Goal: Task Accomplishment & Management: Complete application form

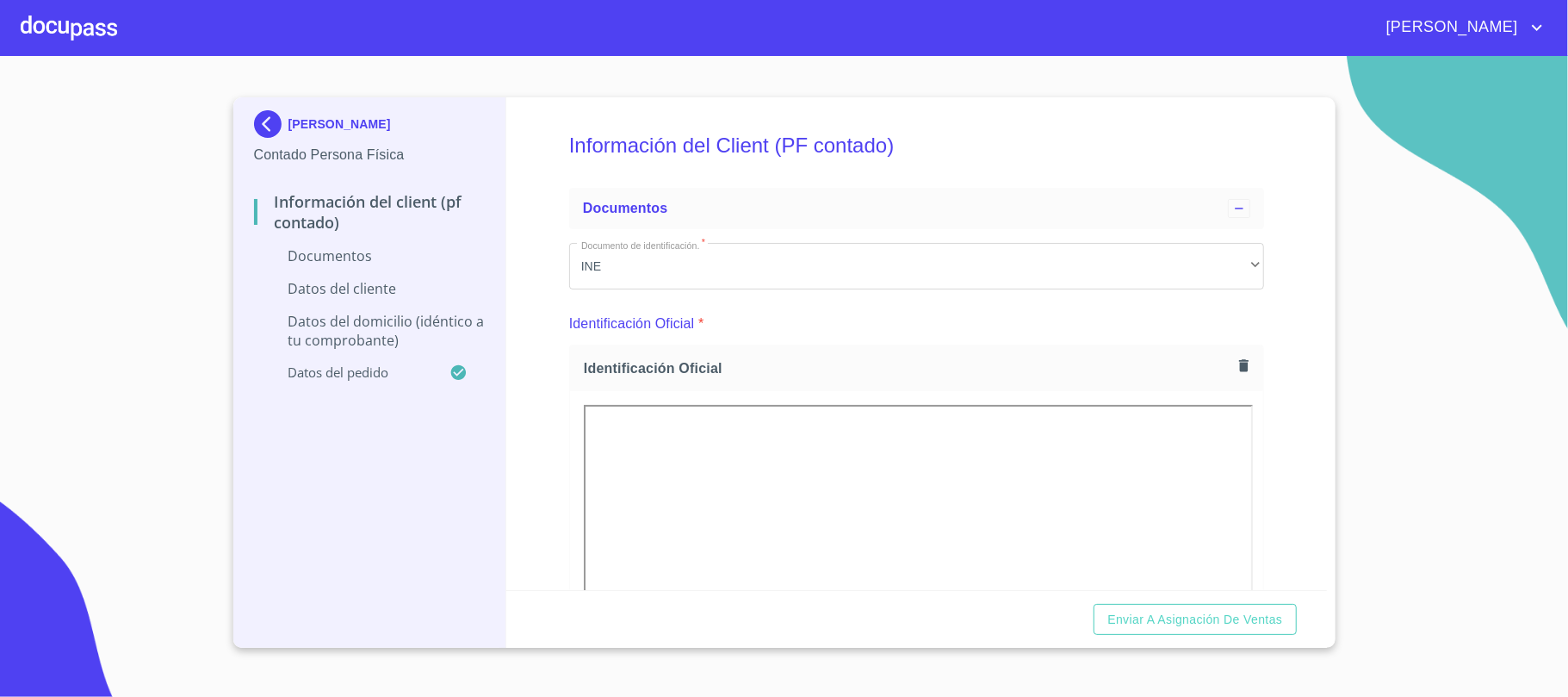
scroll to position [2395, 0]
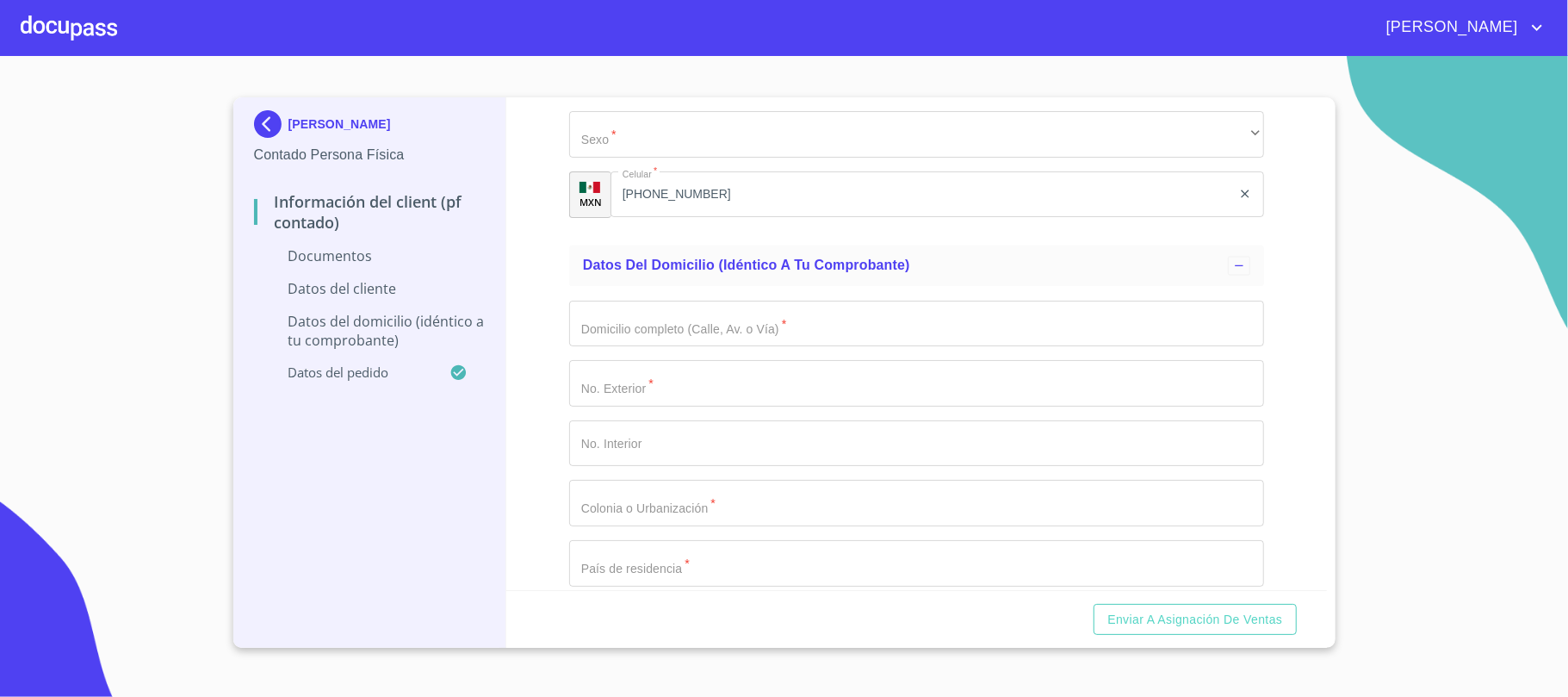
click at [101, 4] on div at bounding box center [68, 27] width 97 height 55
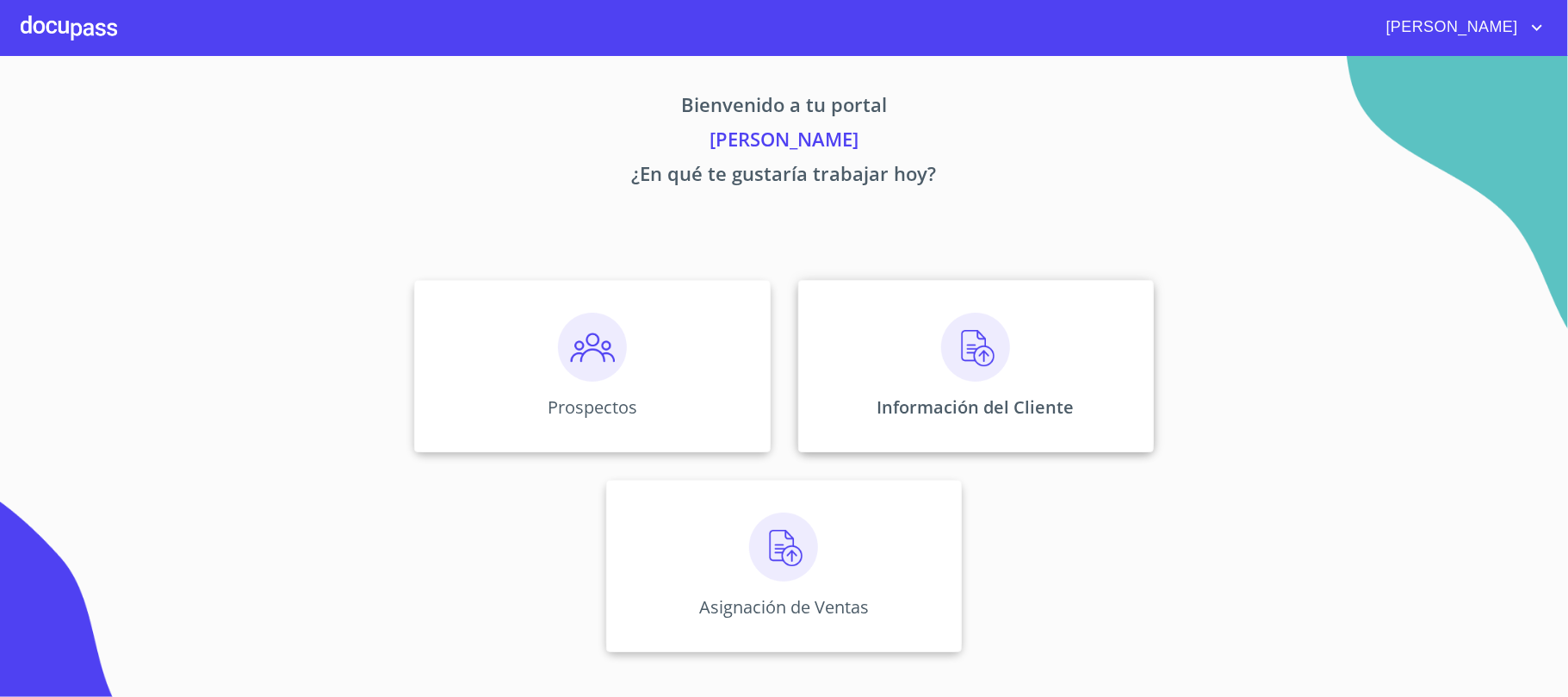
click at [971, 373] on img at bounding box center [976, 347] width 69 height 69
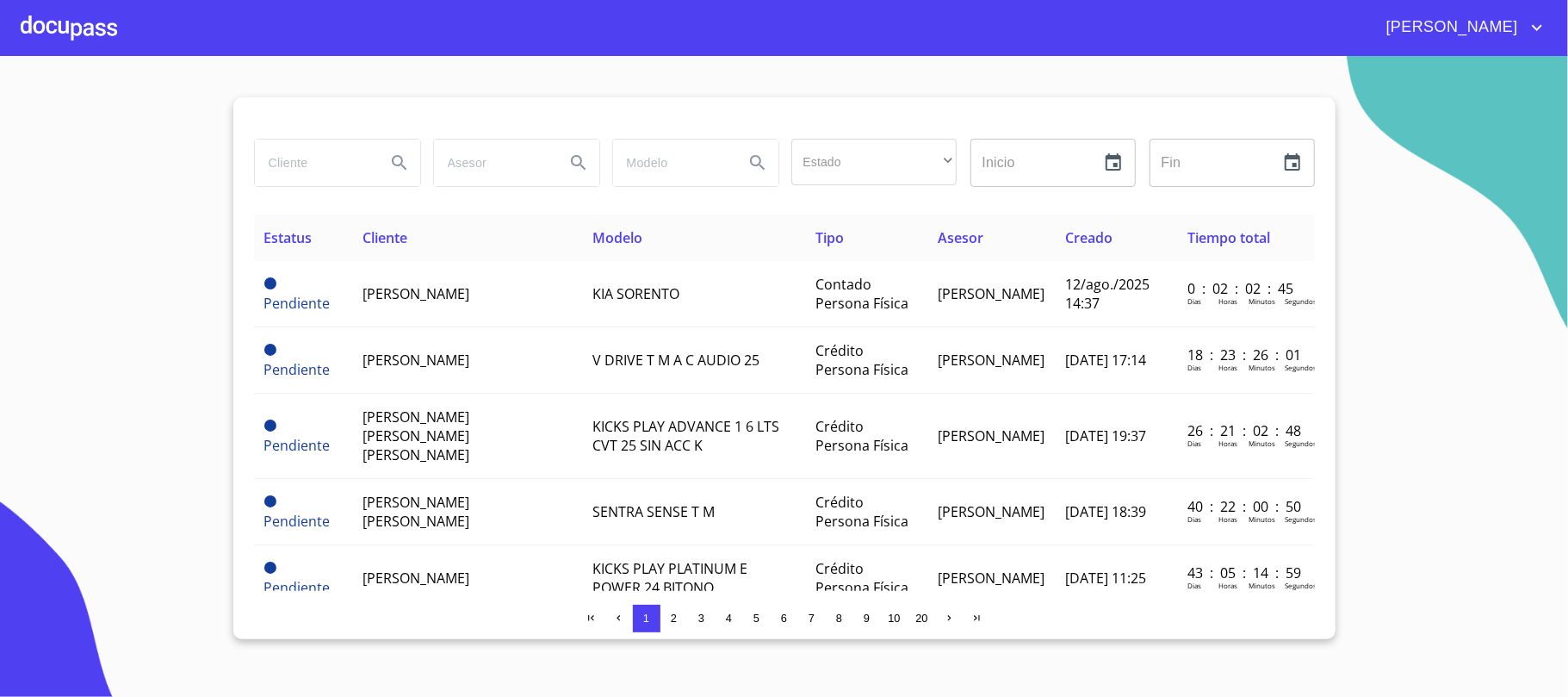
click at [269, 152] on input "search" at bounding box center [313, 163] width 117 height 47
type input "[PERSON_NAME]"
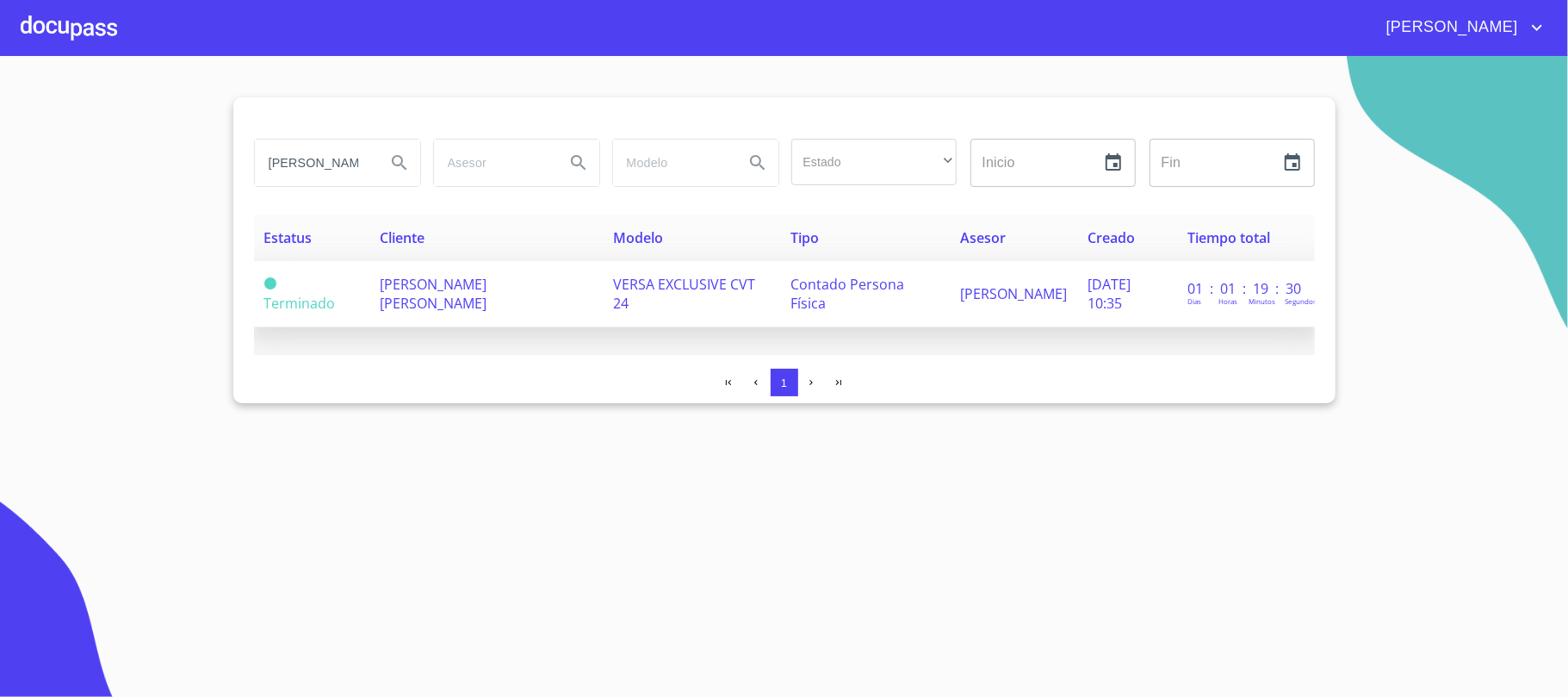
click at [493, 299] on td "[PERSON_NAME] [PERSON_NAME]" at bounding box center [486, 294] width 234 height 66
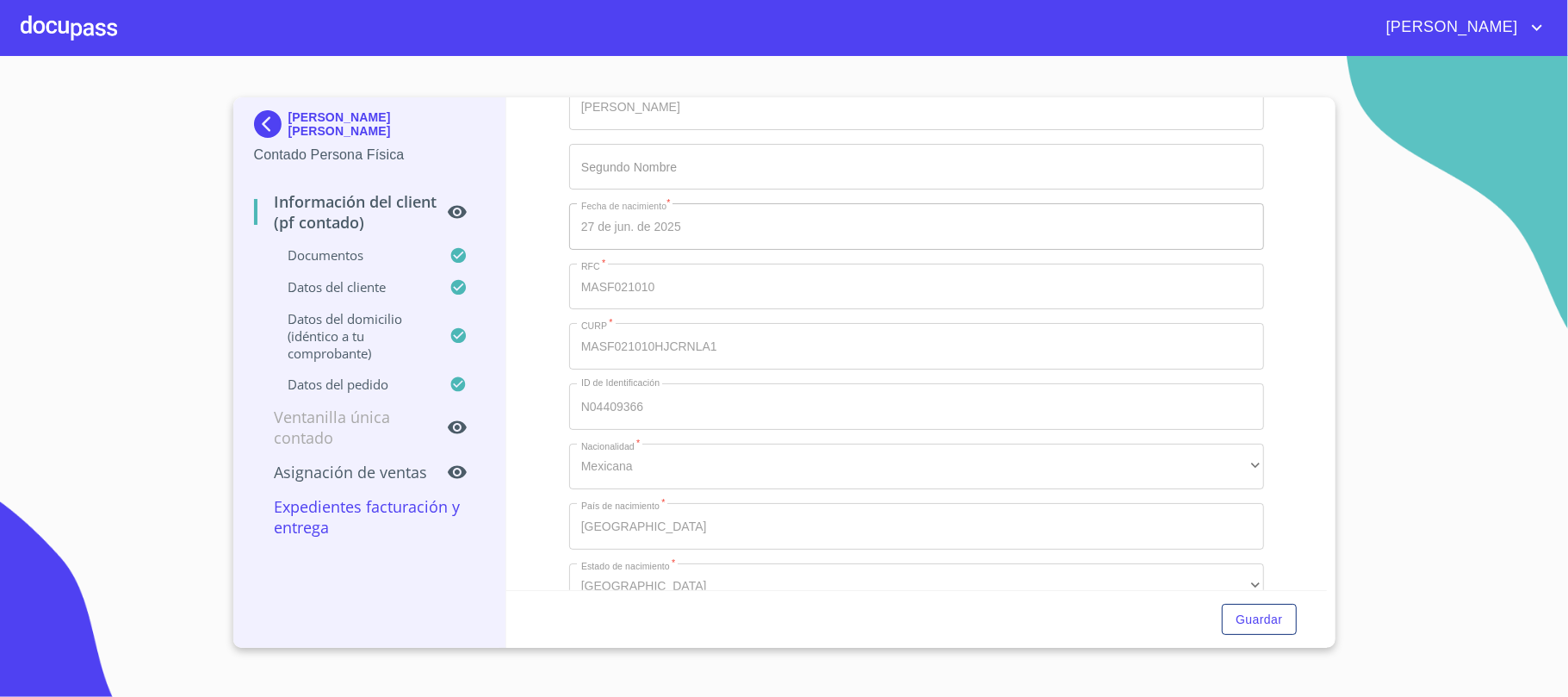
scroll to position [3330, 0]
click at [560, 365] on div "Información del Client (PF contado) Documentos Documento de identificación.   *…" at bounding box center [916, 344] width 821 height 492
click at [270, 117] on img at bounding box center [271, 124] width 35 height 27
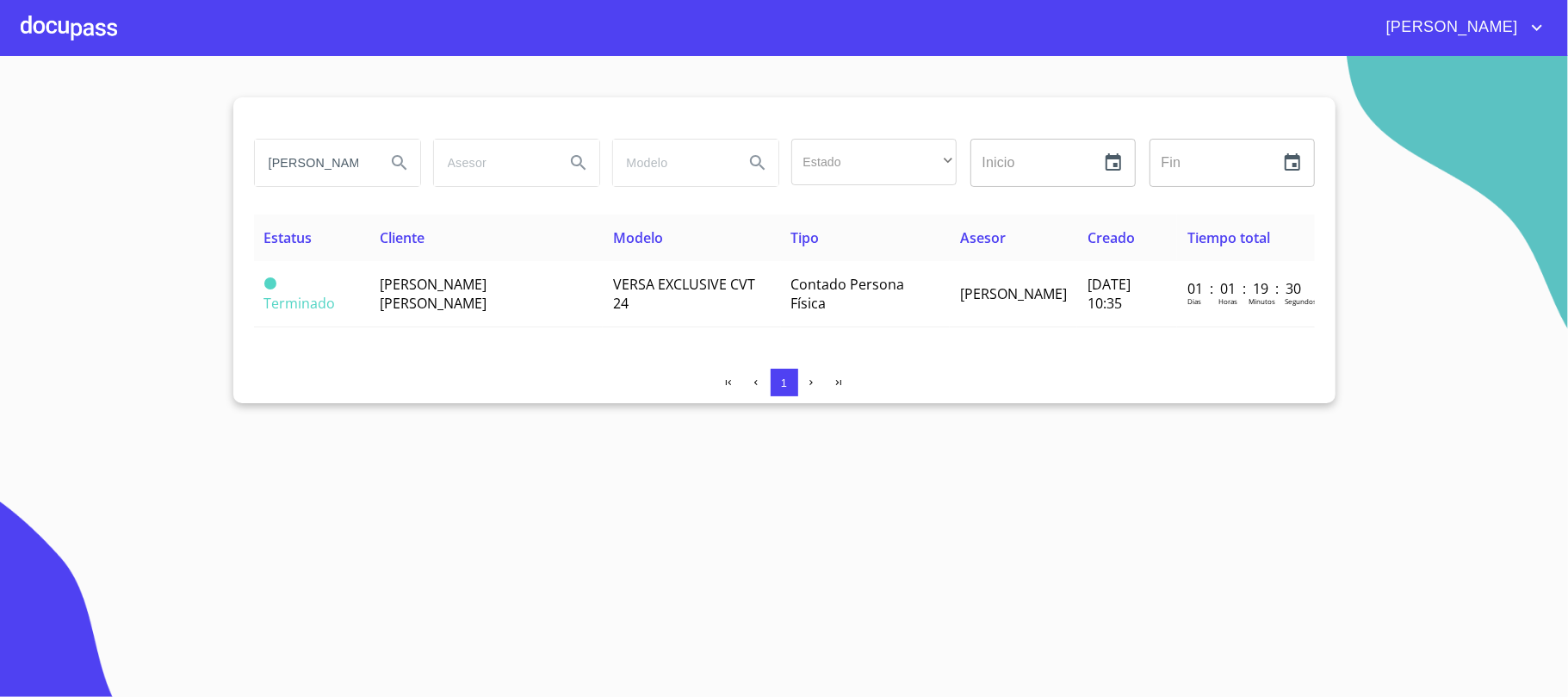
drag, startPoint x: 363, startPoint y: 170, endPoint x: 117, endPoint y: 181, distance: 246.2
click at [117, 181] on section "[PERSON_NAME] Estado ​ ​ Inicio ​ Fin ​ Estatus Cliente Modelo Tipo Asesor Crea…" at bounding box center [784, 376] width 1568 height 641
type input "[PERSON_NAME]"
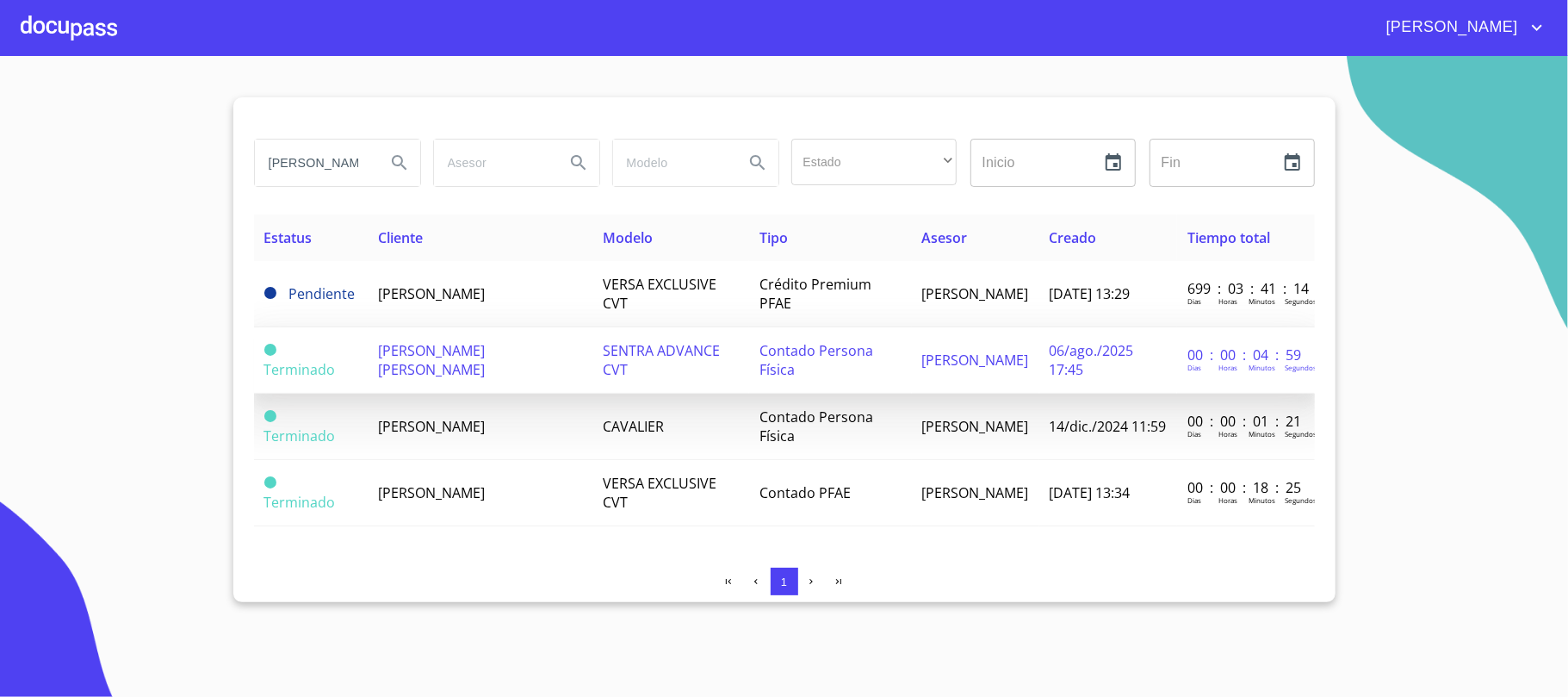
click at [485, 352] on span "[PERSON_NAME] [PERSON_NAME]" at bounding box center [431, 360] width 107 height 38
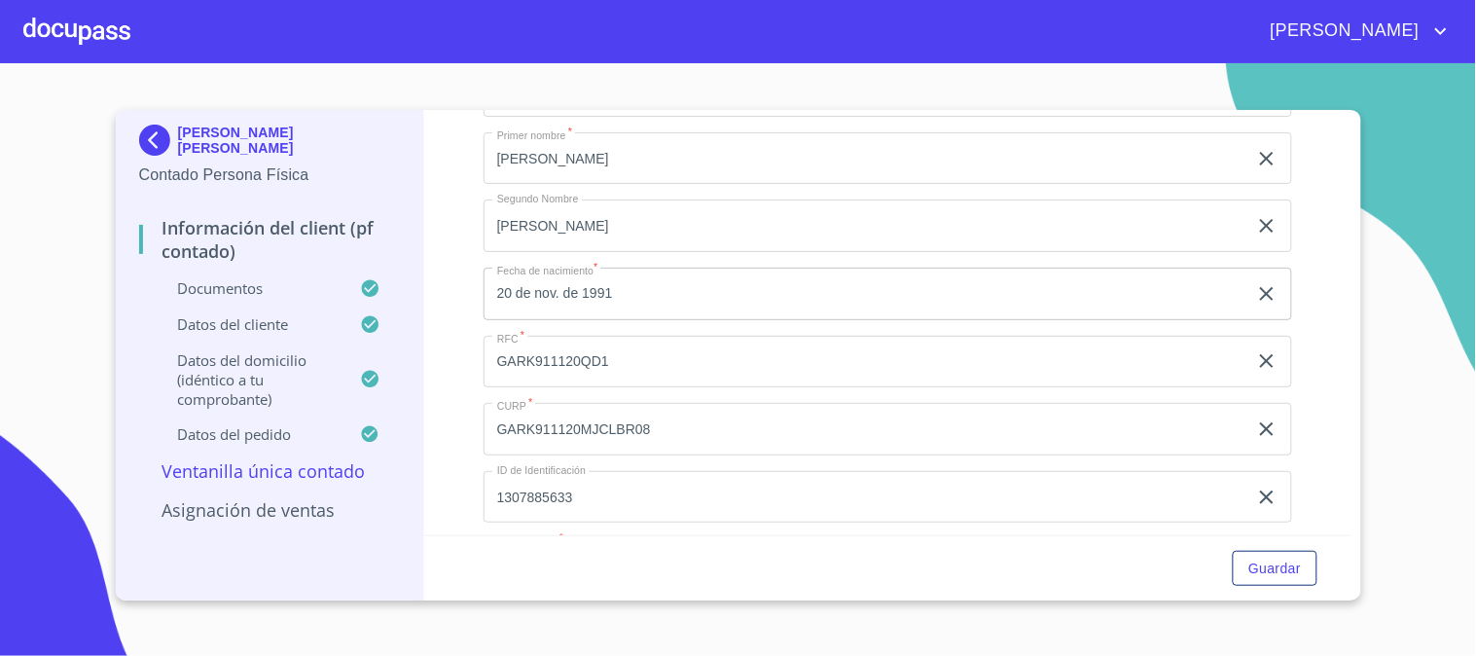
scroll to position [3668, 0]
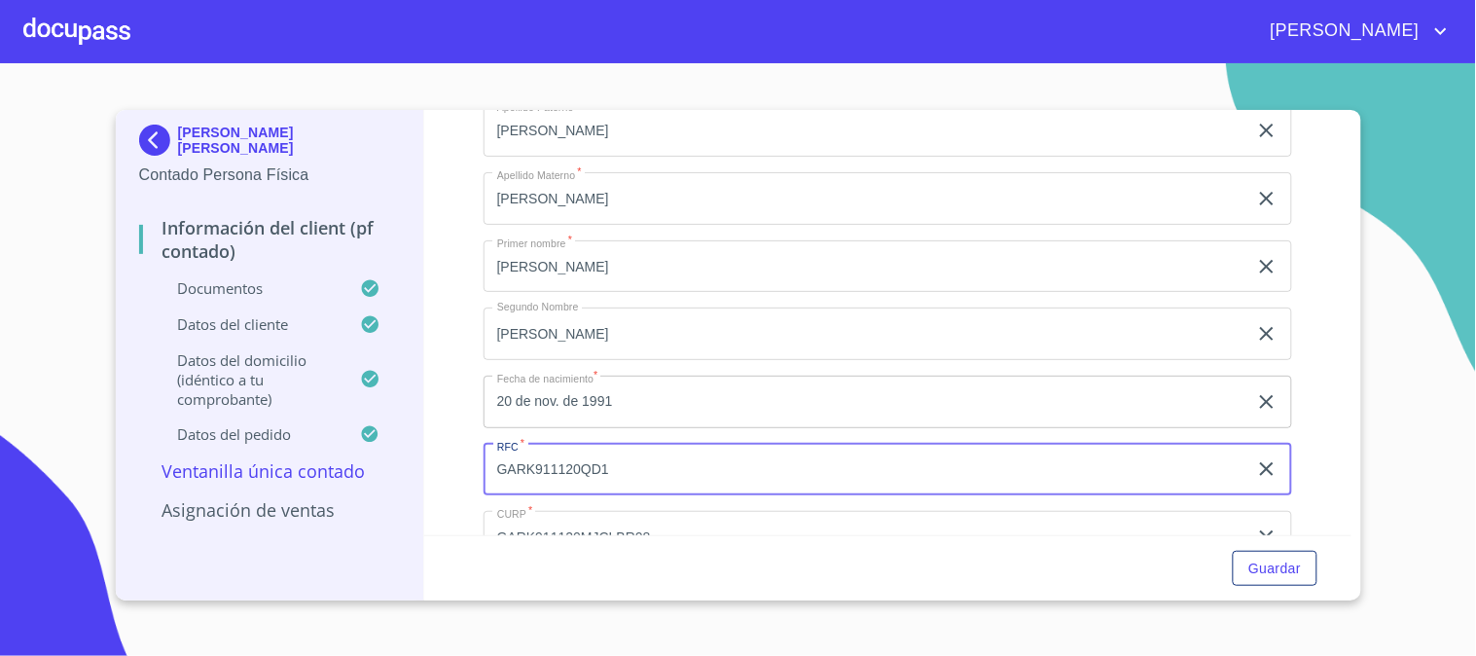
drag, startPoint x: 629, startPoint y: 470, endPoint x: 448, endPoint y: 462, distance: 181.1
click at [448, 462] on div "Información del Client (PF contado) Documentos Documento de identificación.   *…" at bounding box center [887, 322] width 927 height 425
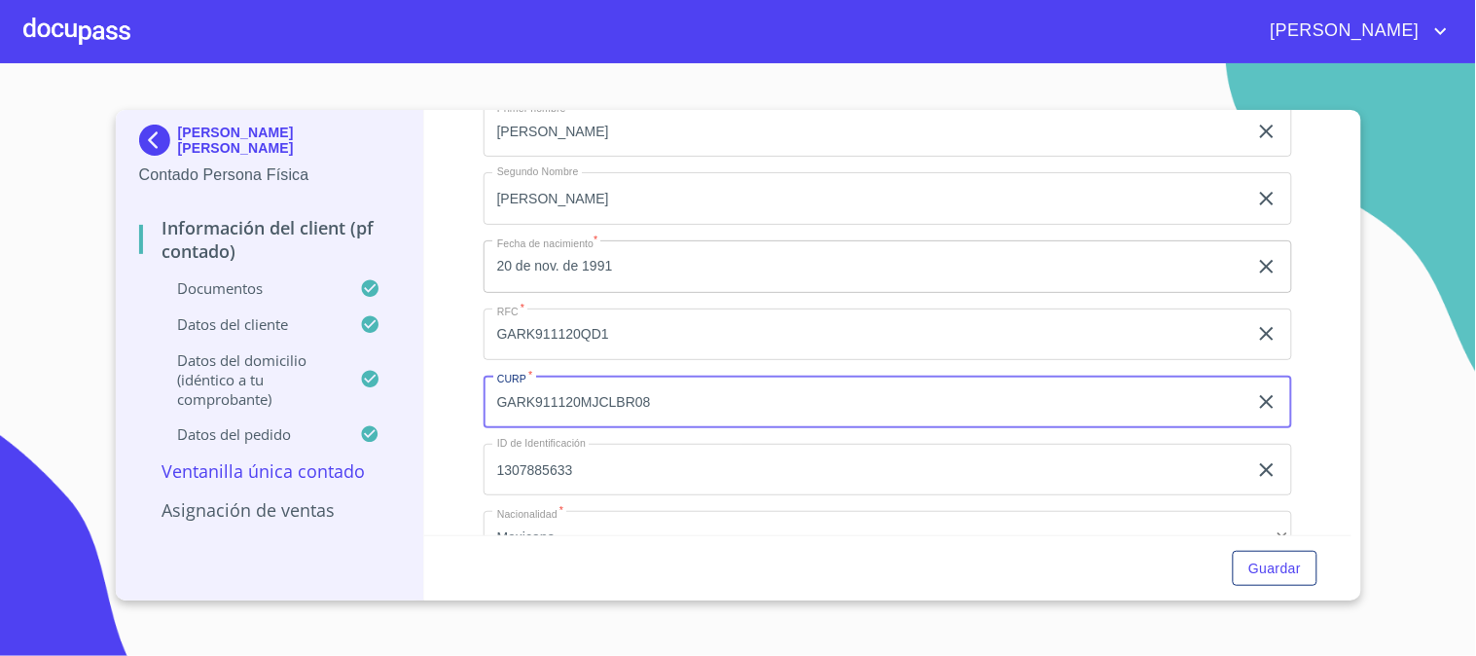
scroll to position [3972, 0]
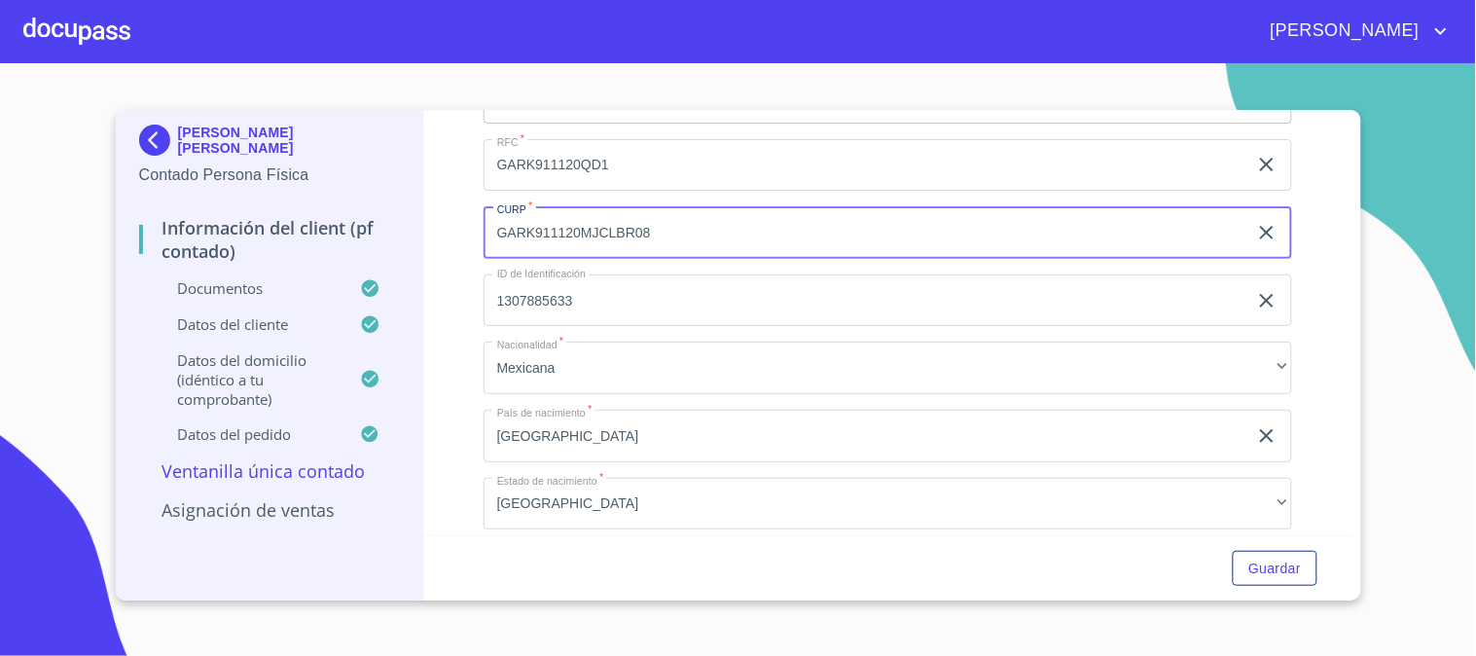
drag, startPoint x: 636, startPoint y: 521, endPoint x: 393, endPoint y: 500, distance: 244.1
click at [393, 500] on div "[PERSON_NAME] [PERSON_NAME] Contado Persona Física Información del Client (PF c…" at bounding box center [733, 355] width 1235 height 490
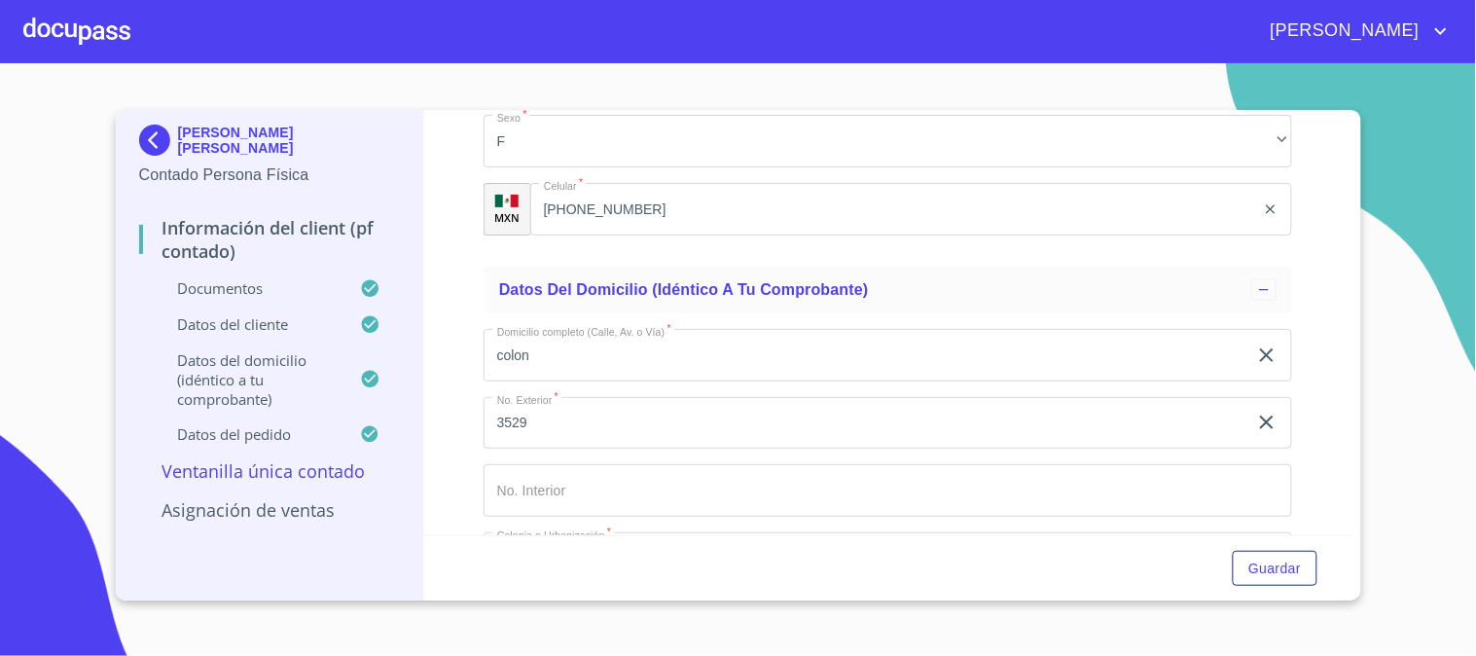
scroll to position [4404, 0]
